Goal: Navigation & Orientation: Go to known website

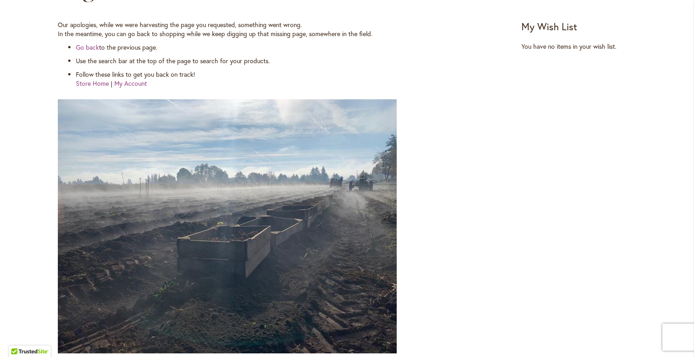
scroll to position [90, 0]
